Goal: Find specific fact: Find specific fact

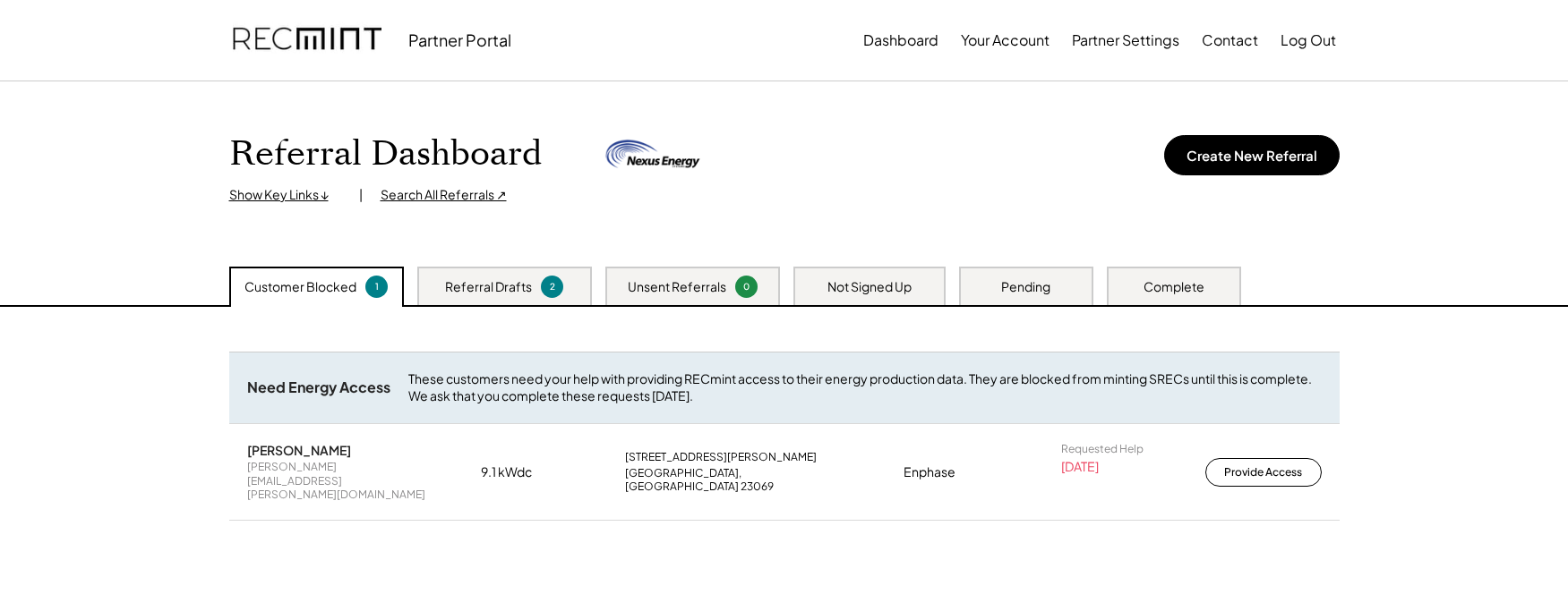
click at [561, 288] on div "2" at bounding box center [551, 286] width 22 height 22
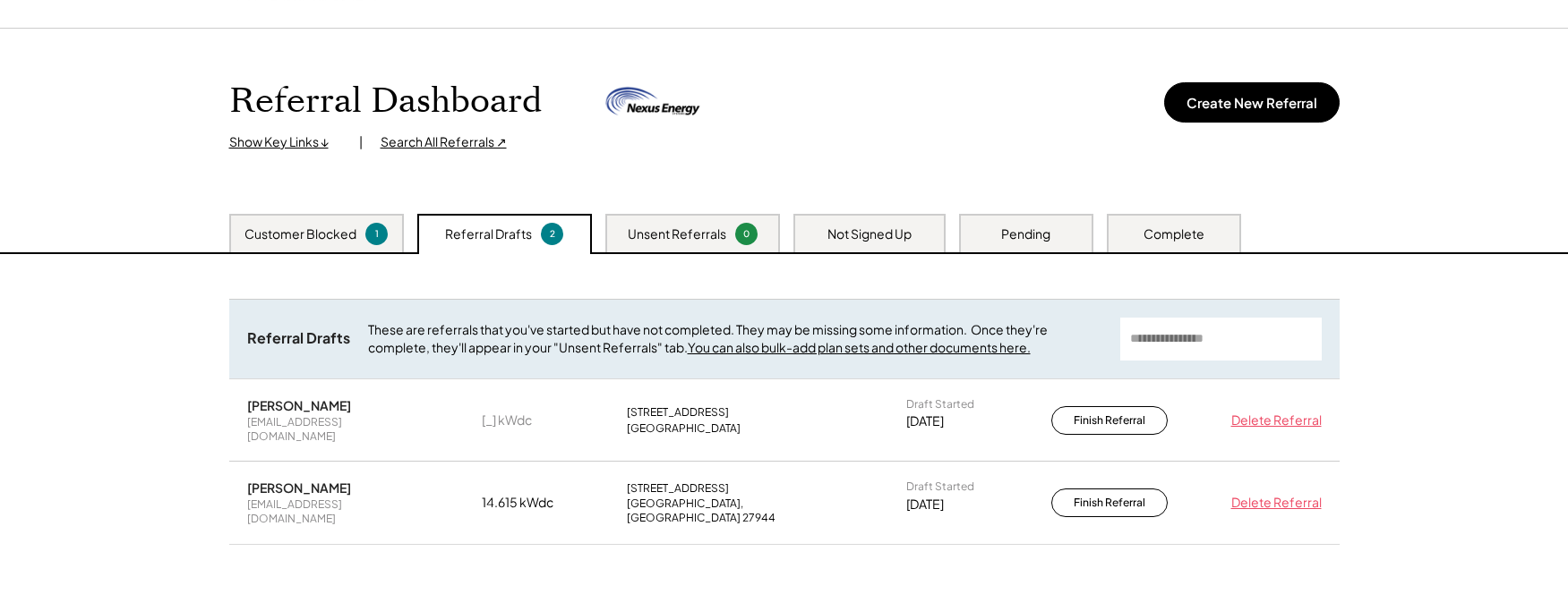
scroll to position [70, 0]
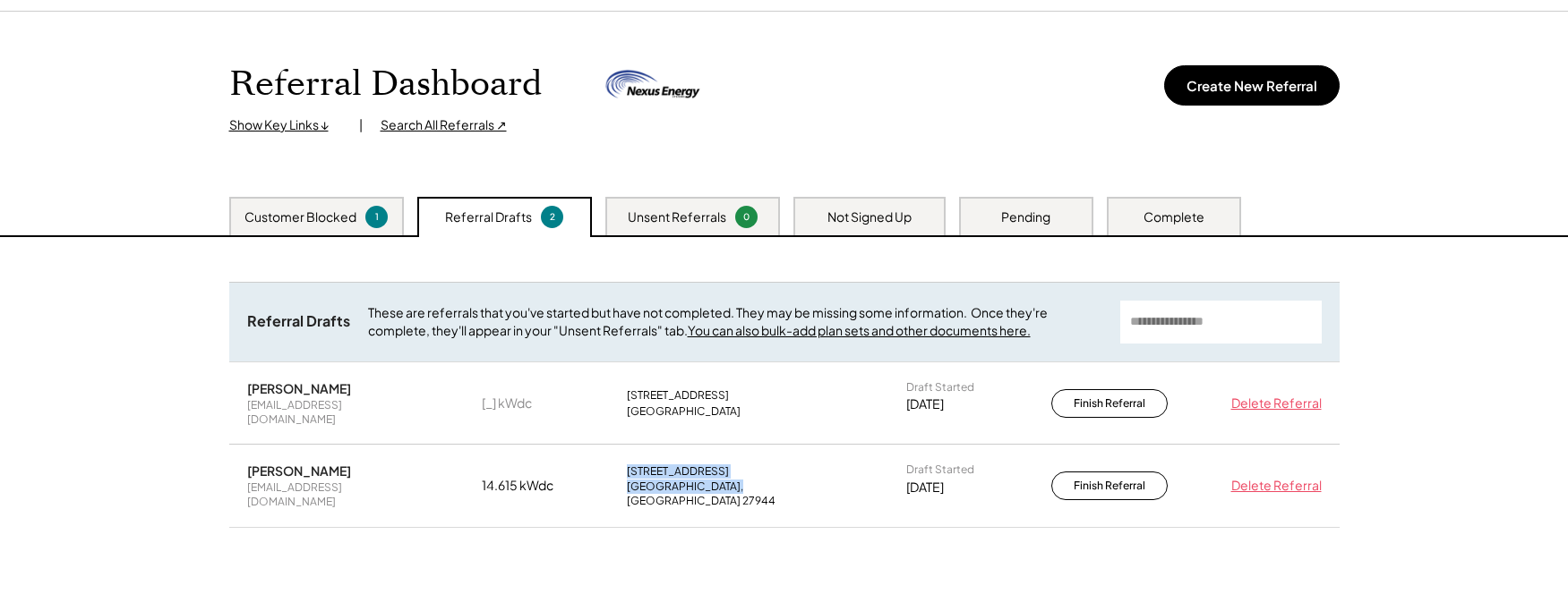
drag, startPoint x: 639, startPoint y: 457, endPoint x: 742, endPoint y: 487, distance: 107.3
click at [742, 487] on div "[PERSON_NAME] [EMAIL_ADDRESS][DOMAIN_NAME] 14.615 kWdc [STREET_ADDRESS] Draft S…" at bounding box center [784, 485] width 1111 height 81
copy div "[STREET_ADDRESS]"
